Goal: Check status: Check status

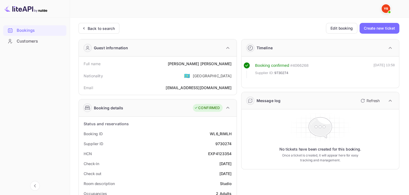
click at [92, 30] on div "Back to search" at bounding box center [101, 29] width 27 height 6
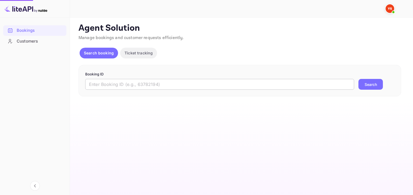
click at [217, 86] on input "text" at bounding box center [219, 84] width 269 height 11
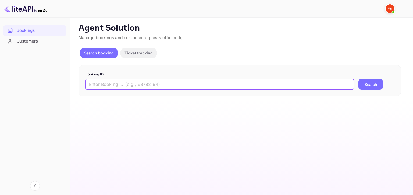
paste input "9024975"
click at [352, 89] on input "9024975" at bounding box center [219, 84] width 269 height 11
type input "9024975"
click at [373, 84] on button "Search" at bounding box center [370, 84] width 24 height 11
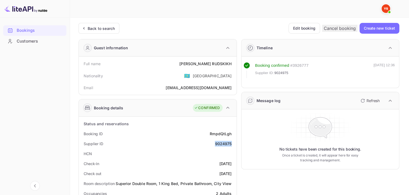
drag, startPoint x: 217, startPoint y: 142, endPoint x: 233, endPoint y: 140, distance: 16.4
click at [233, 140] on div "Supplier ID 9024975" at bounding box center [157, 143] width 153 height 10
copy div "9024975"
